Goal: Information Seeking & Learning: Learn about a topic

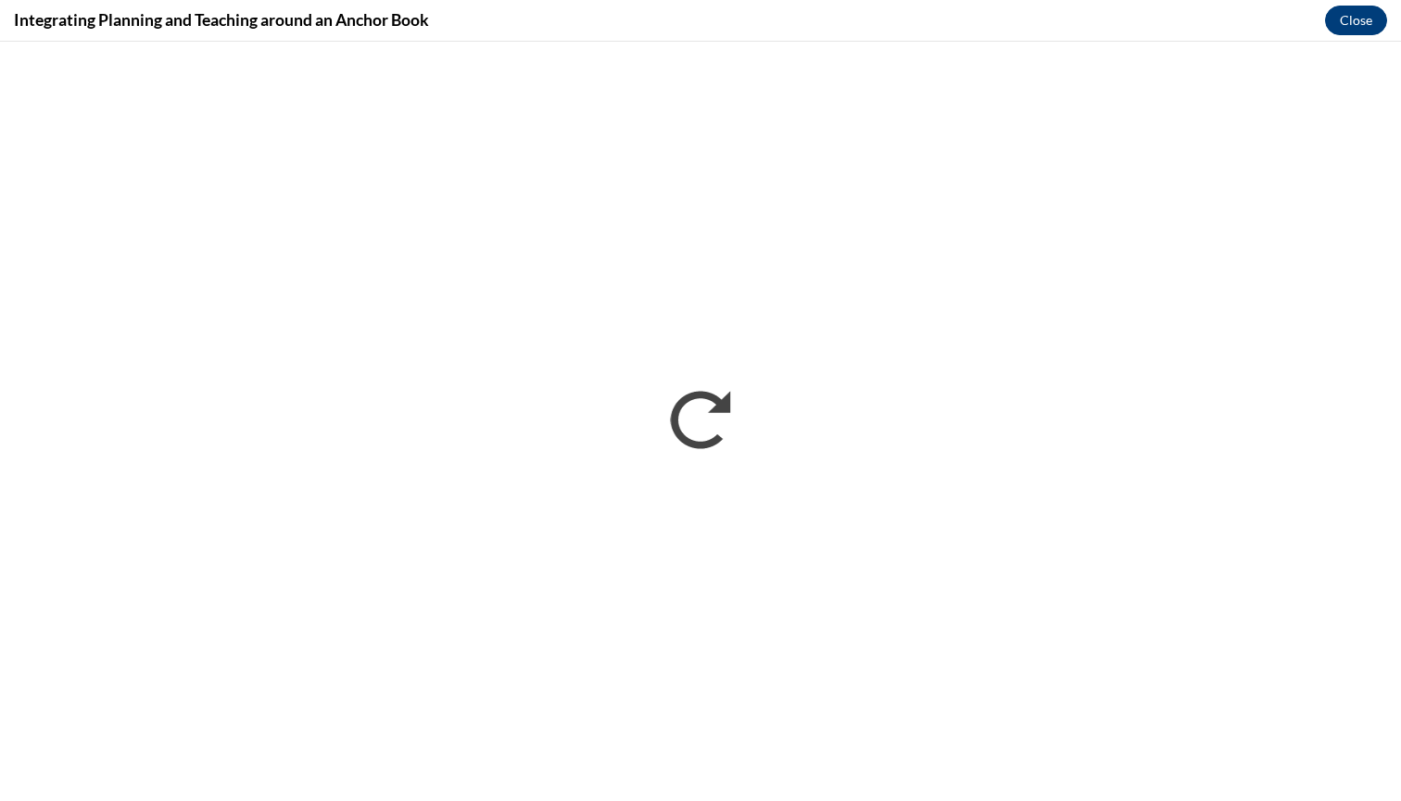
click at [1342, 24] on button "Close" at bounding box center [1356, 21] width 62 height 30
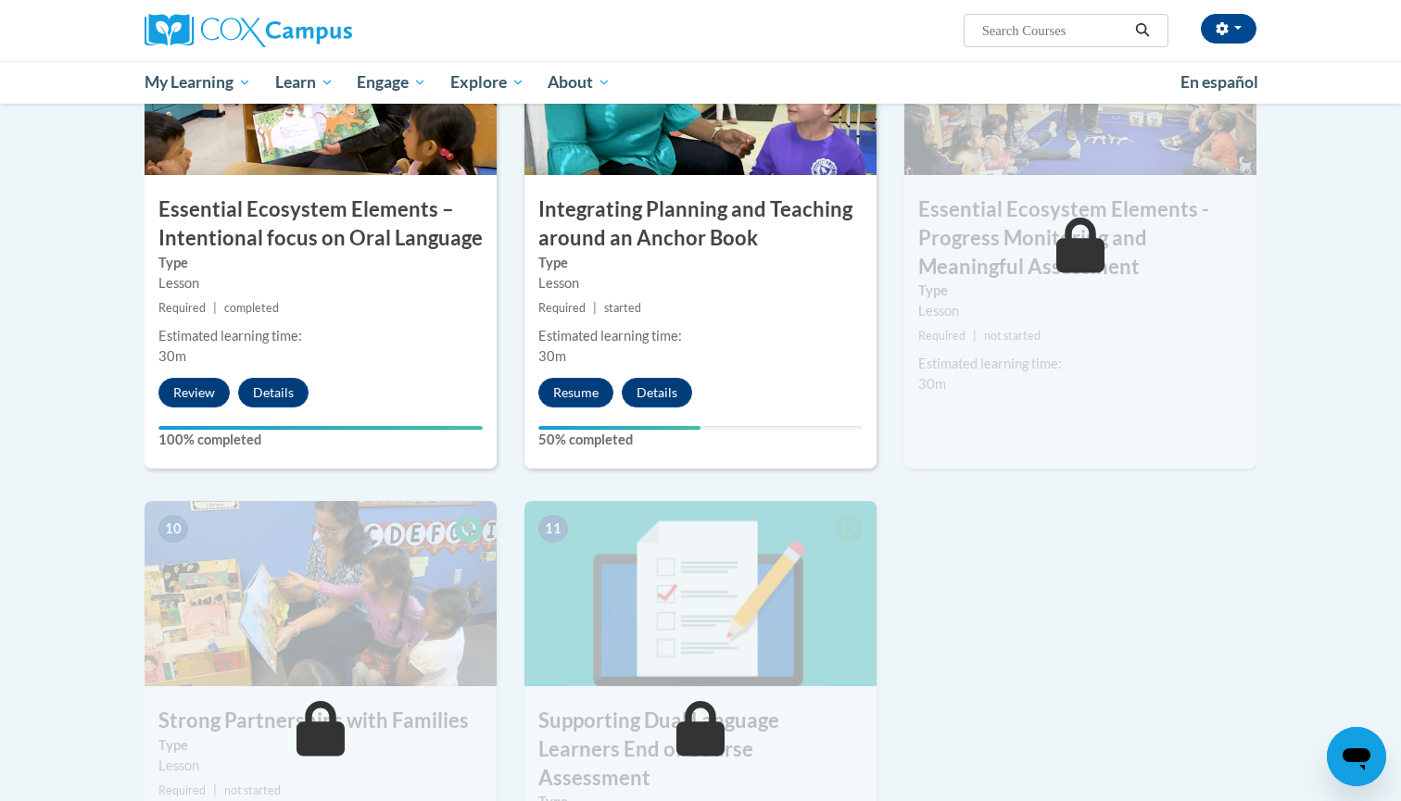
scroll to position [1551, 0]
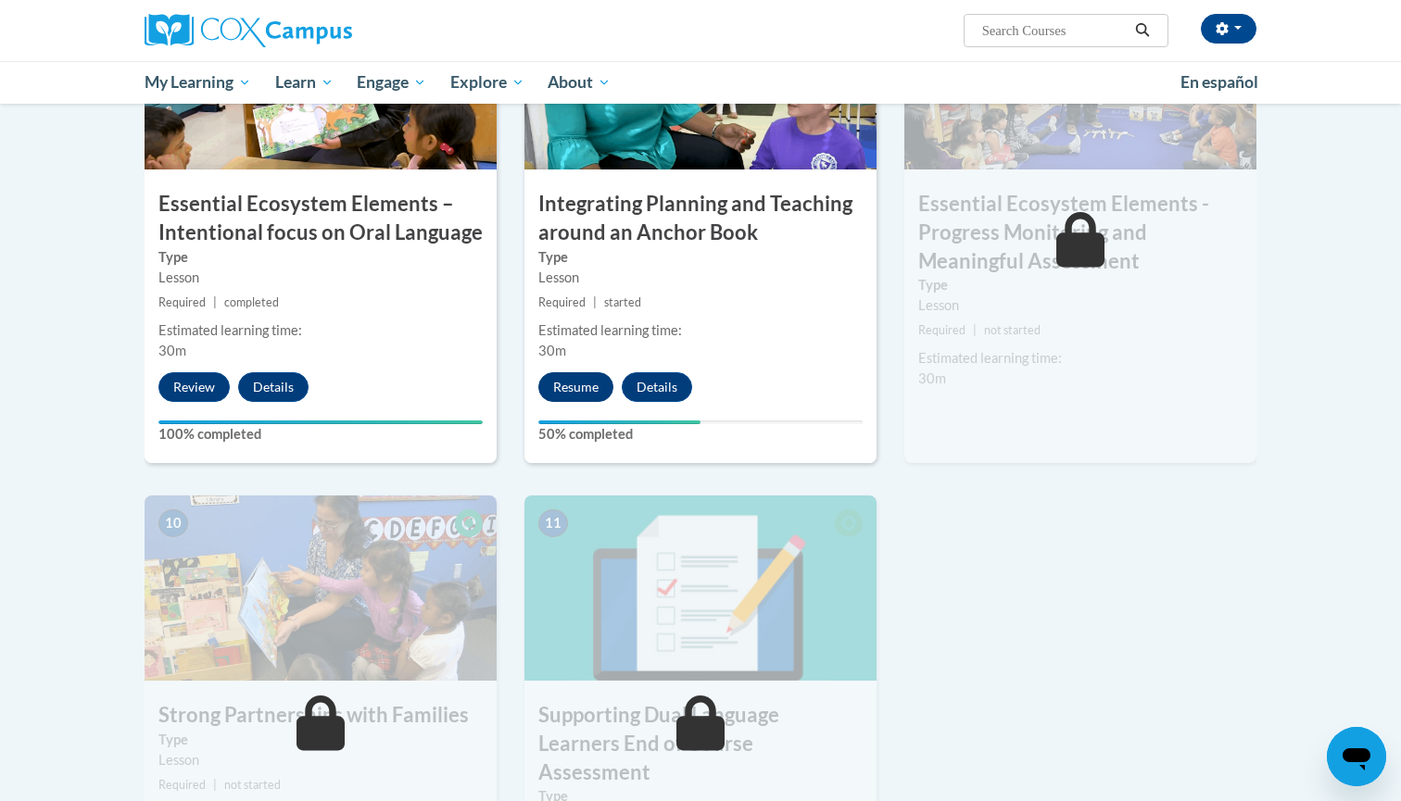
click at [586, 374] on button "Resume" at bounding box center [575, 387] width 75 height 30
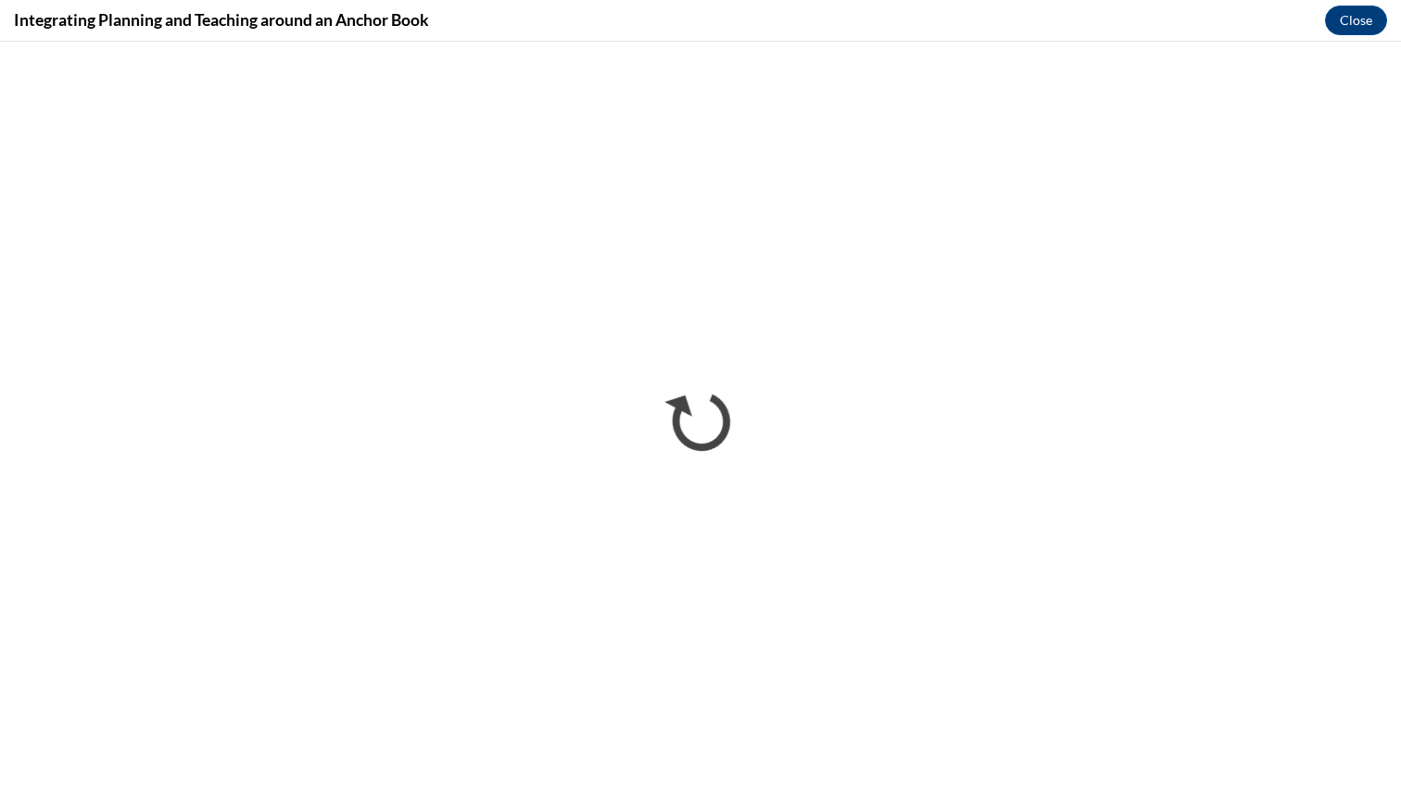
scroll to position [0, 0]
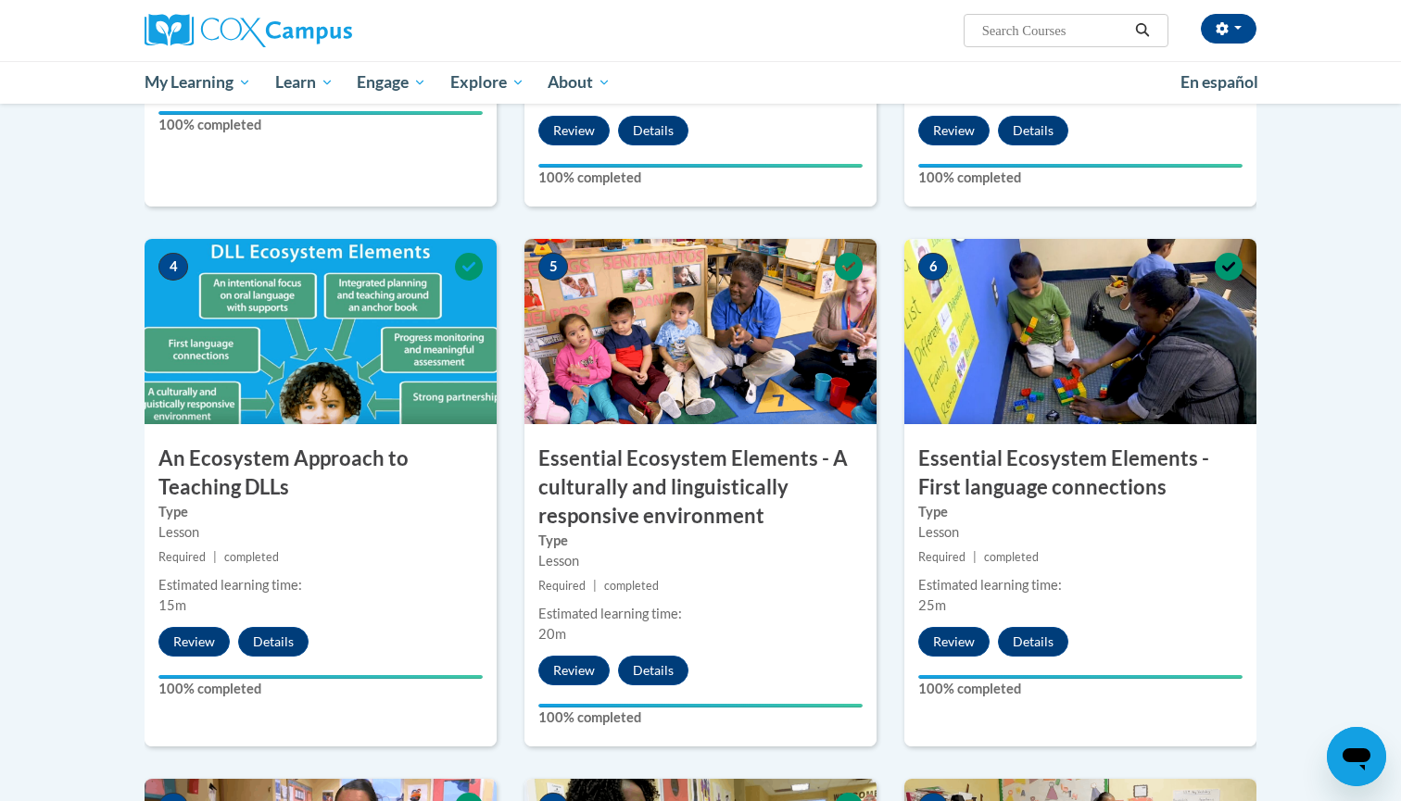
scroll to position [708, 0]
